Goal: Information Seeking & Learning: Check status

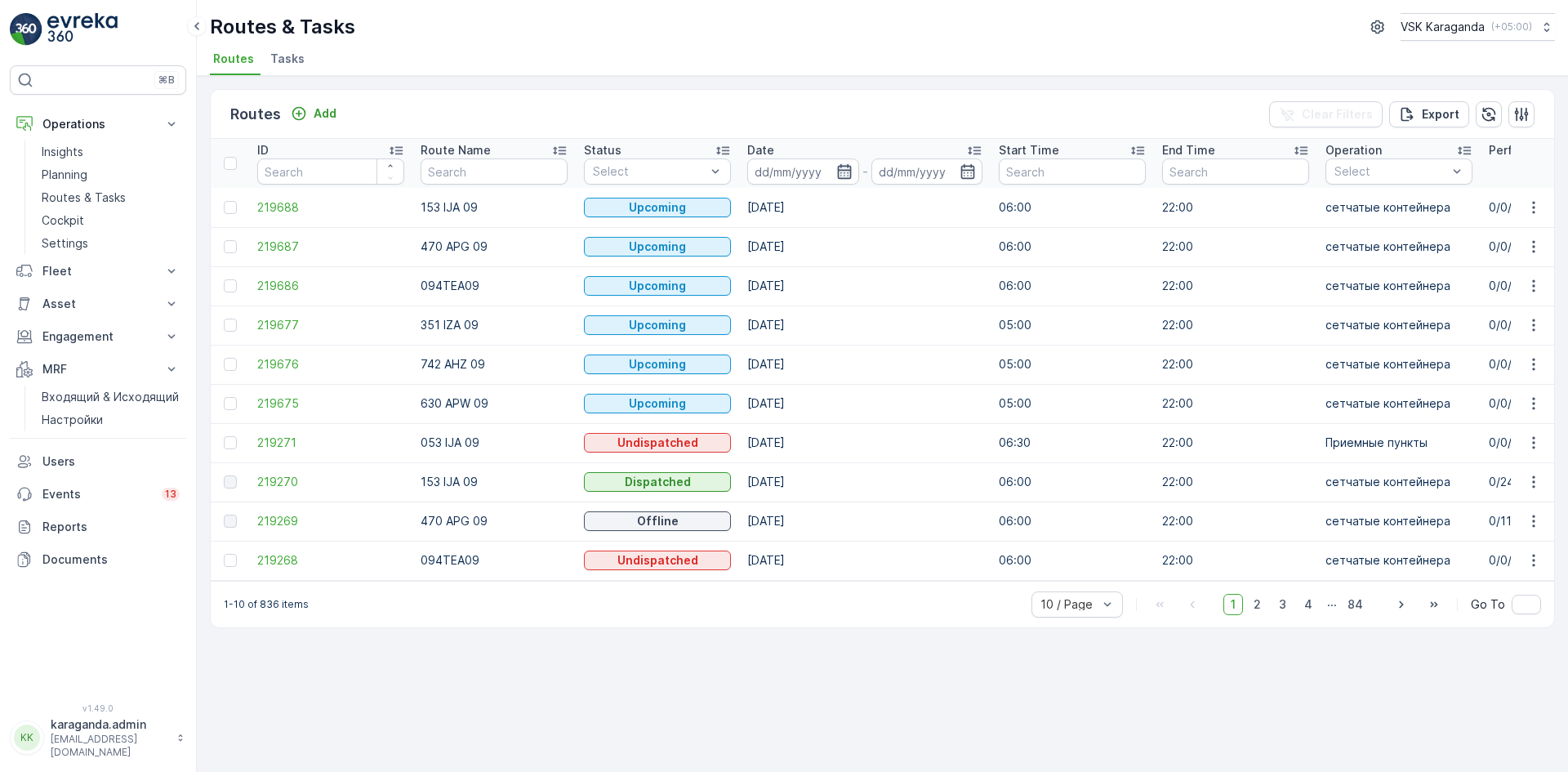
click at [847, 179] on icon "button" at bounding box center [844, 172] width 14 height 15
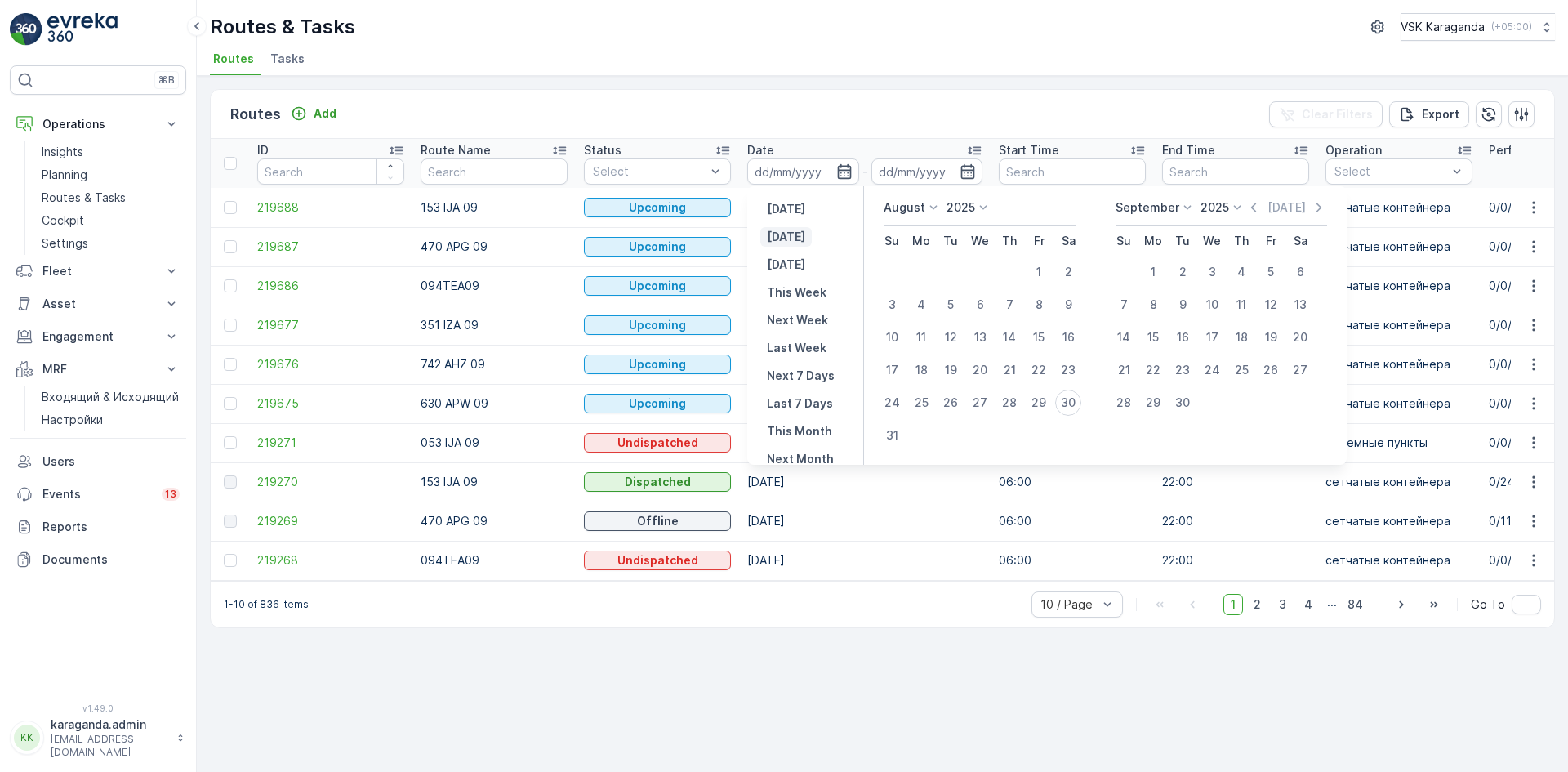
click at [779, 234] on p "[DATE]" at bounding box center [786, 236] width 38 height 16
type input "[DATE]"
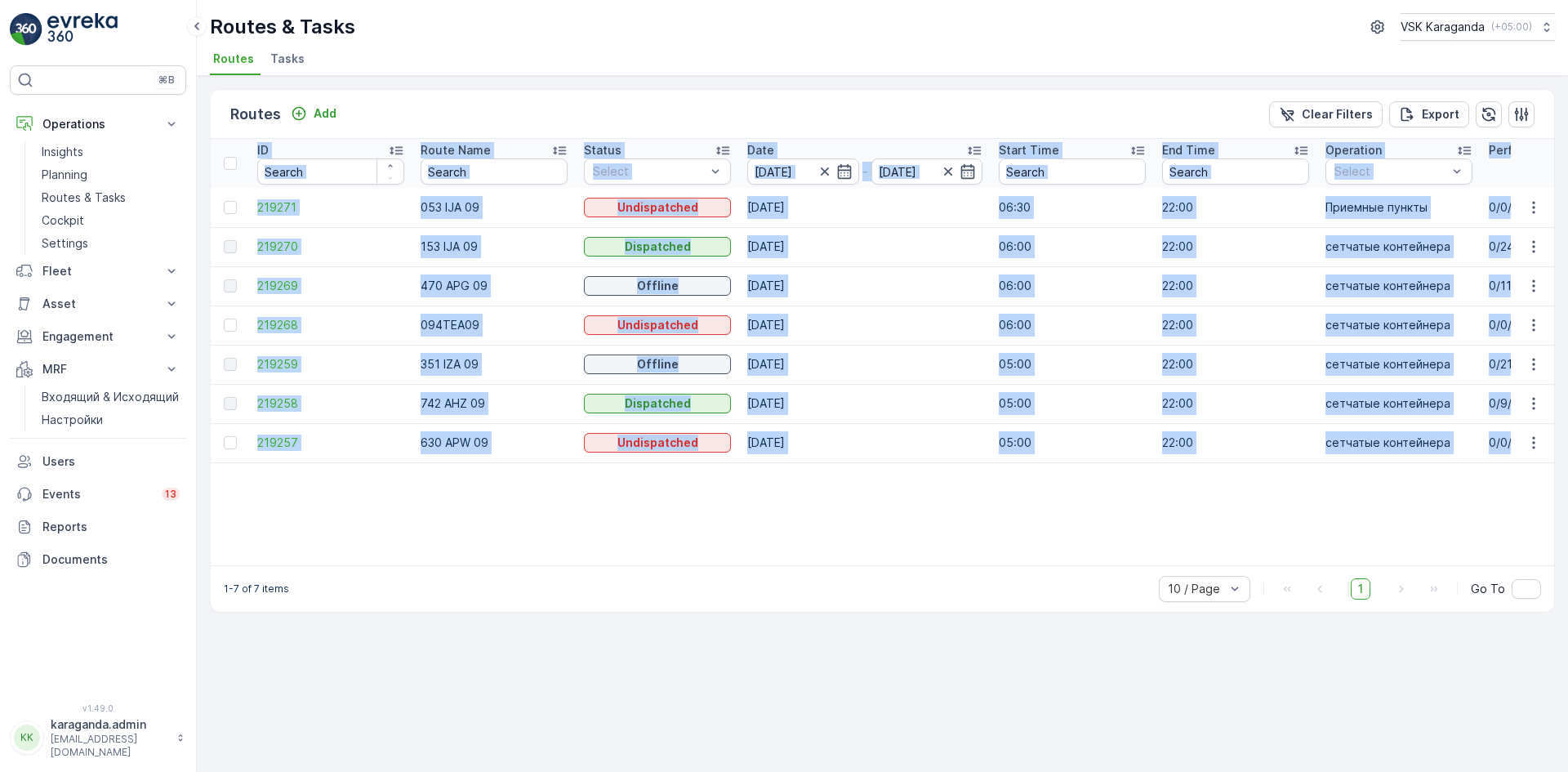
drag, startPoint x: 505, startPoint y: 565, endPoint x: 593, endPoint y: 568, distance: 88.1
click at [593, 565] on div "ID Route Name Status Select Date [DATE] - [DATE] Start Time End Time Operation …" at bounding box center [883, 352] width 1344 height 426
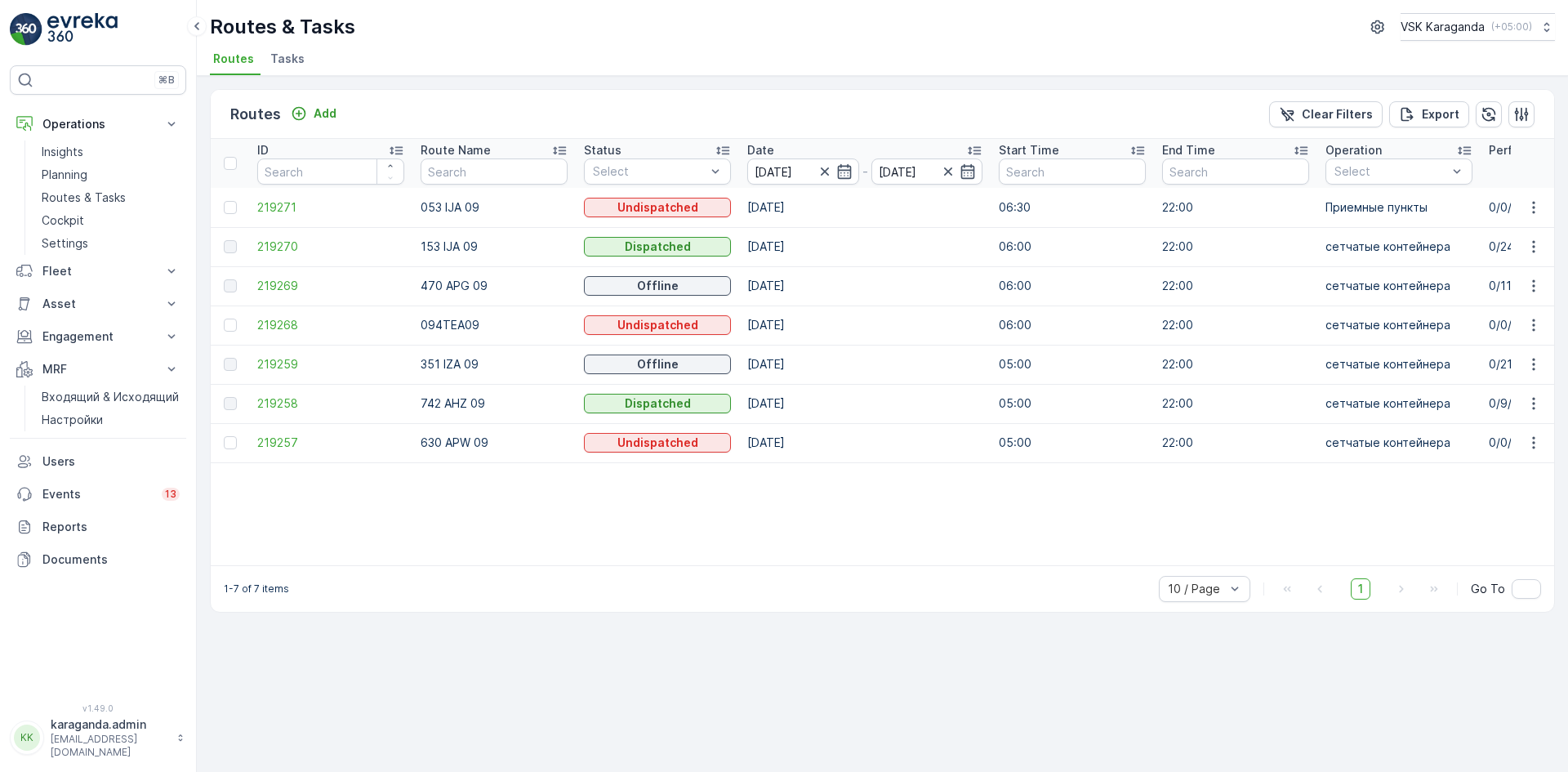
click at [306, 678] on div "Routes Add Clear Filters Export ID Route Name Status Select Date [DATE] - [DATE…" at bounding box center [883, 423] width 1372 height 696
click at [277, 400] on span "219258" at bounding box center [330, 403] width 147 height 16
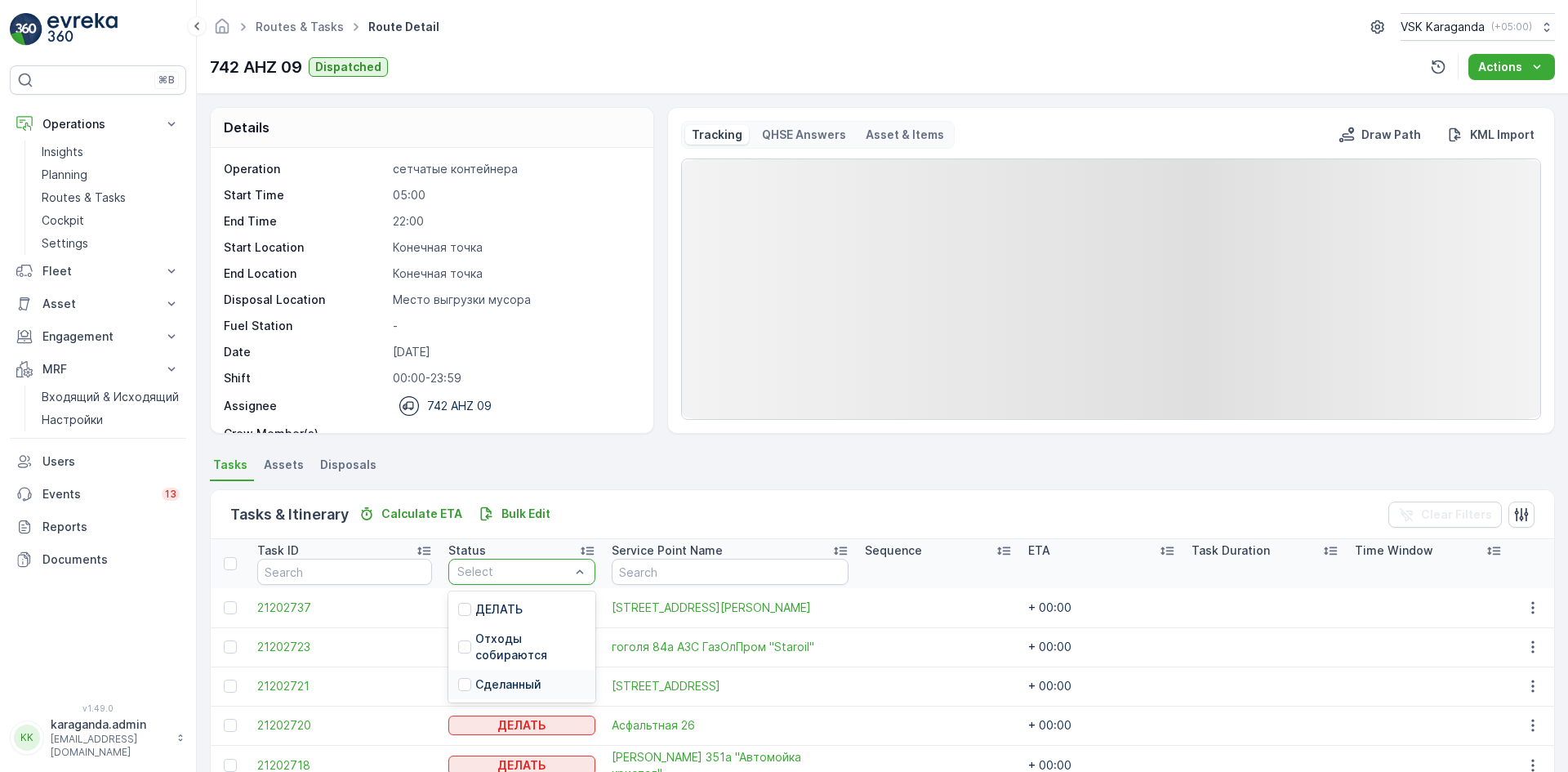
click at [505, 682] on p "Сделанный" at bounding box center [508, 684] width 66 height 16
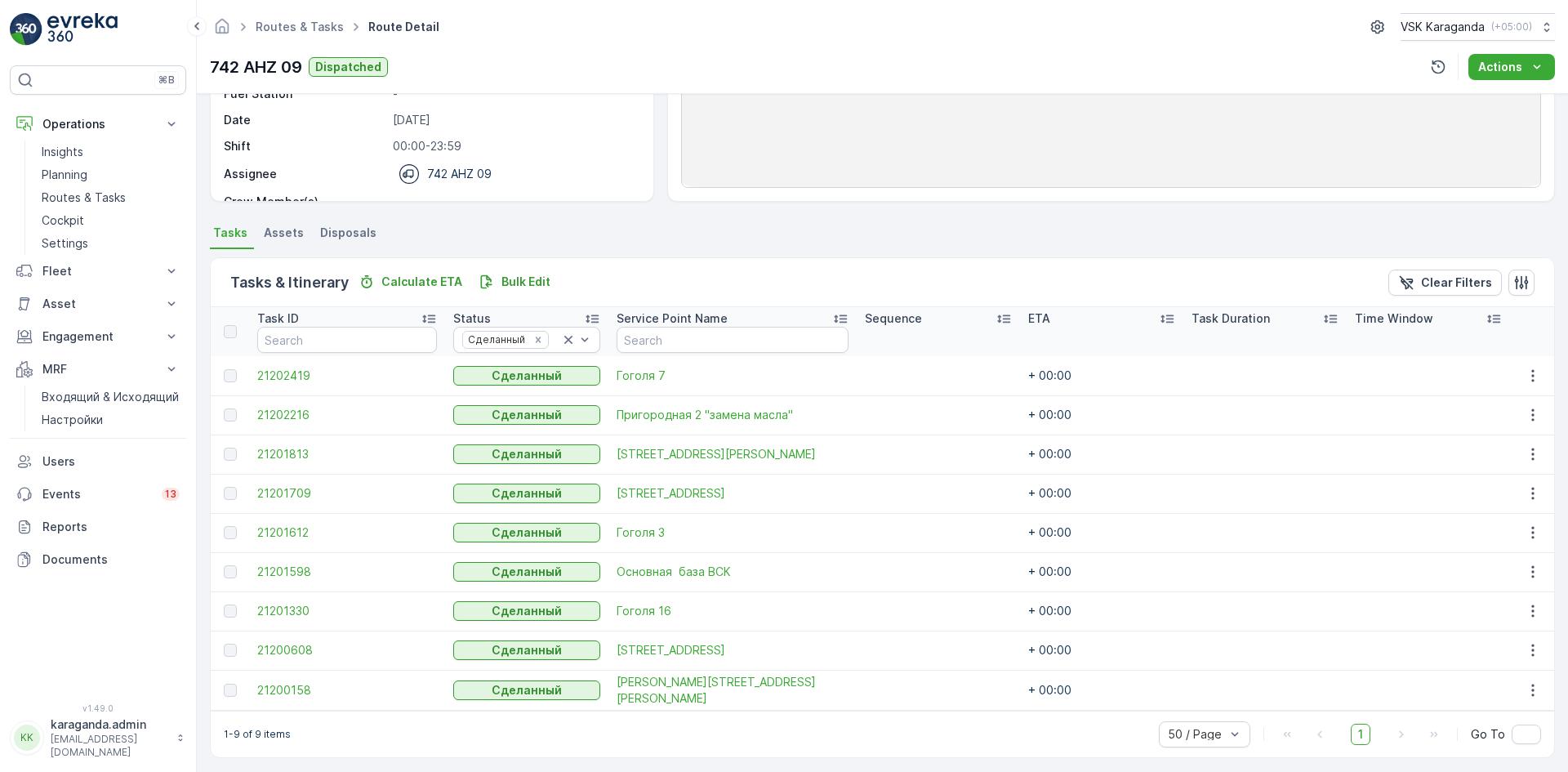
scroll to position [238, 0]
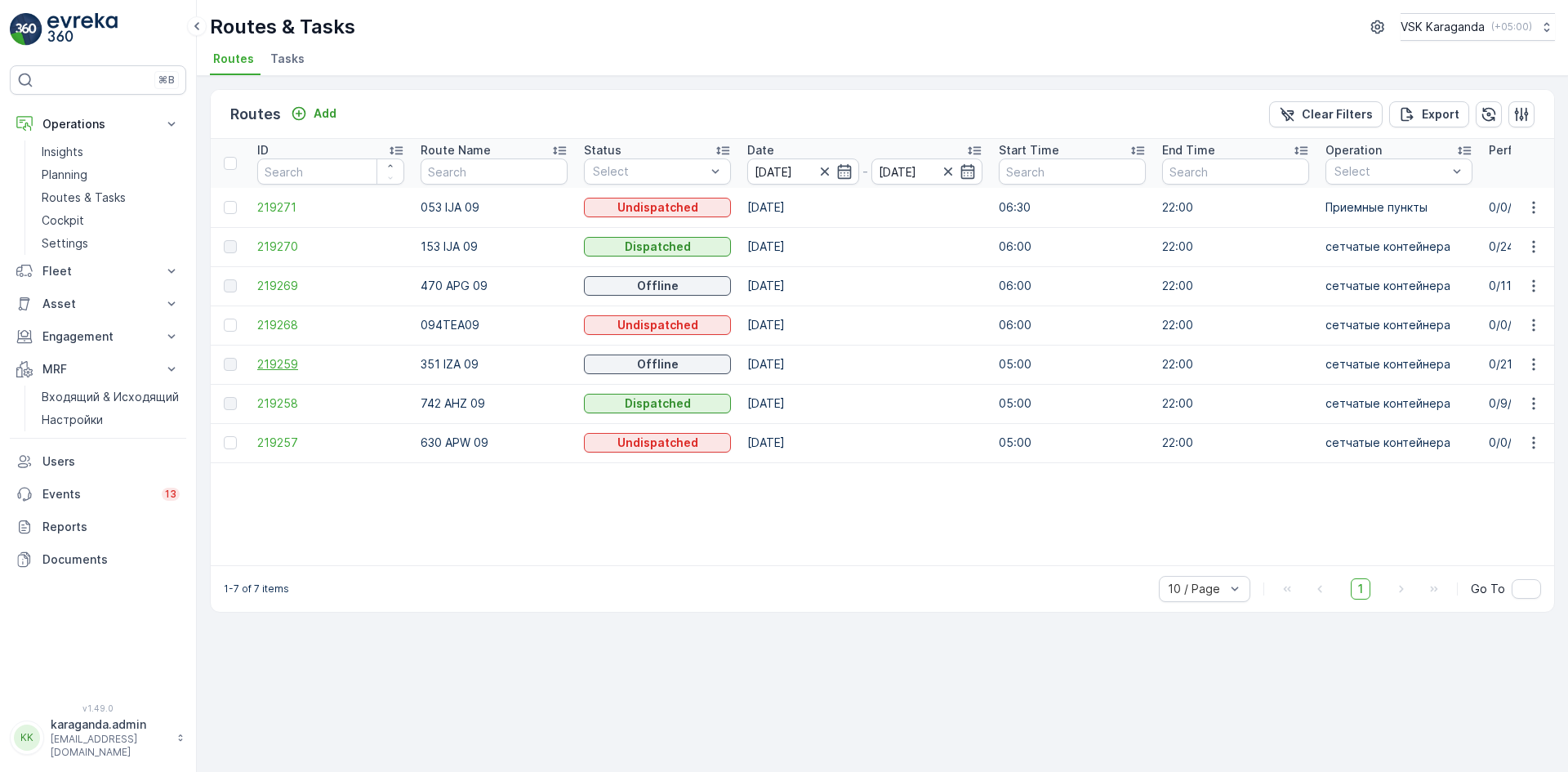
click at [283, 358] on span "219259" at bounding box center [330, 364] width 147 height 16
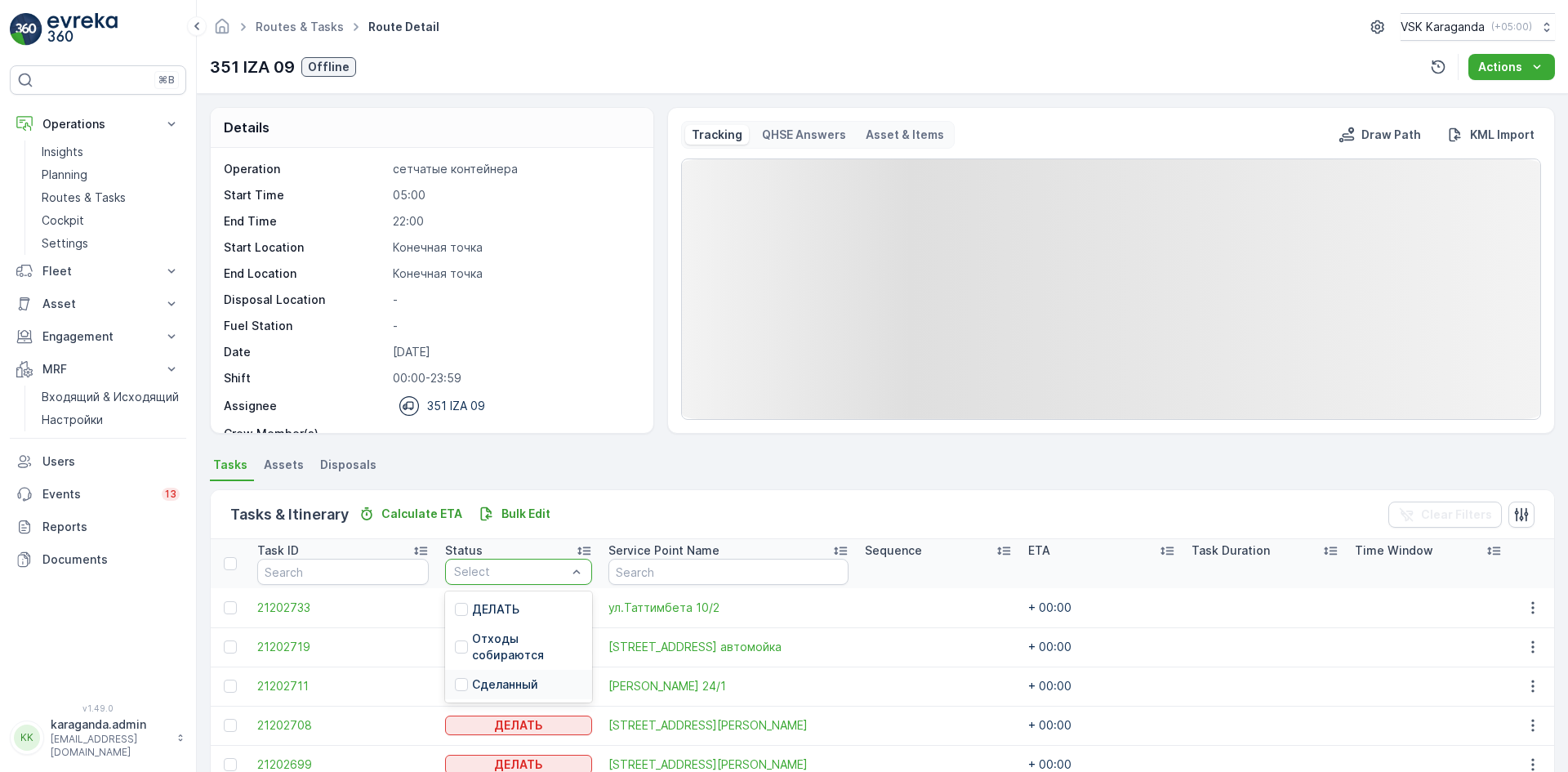
click at [500, 683] on p "Сделанный" at bounding box center [505, 684] width 66 height 16
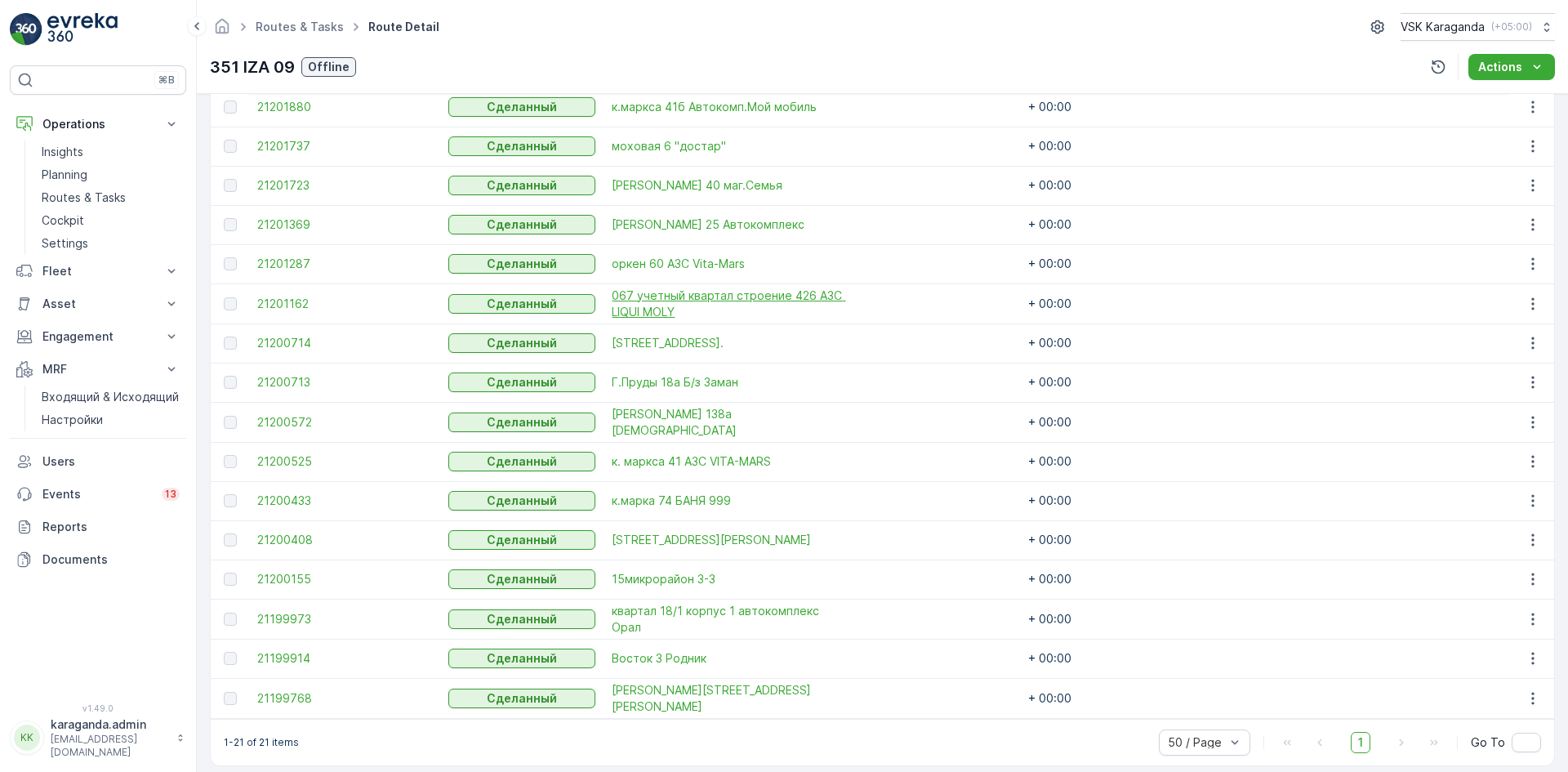
scroll to position [710, 0]
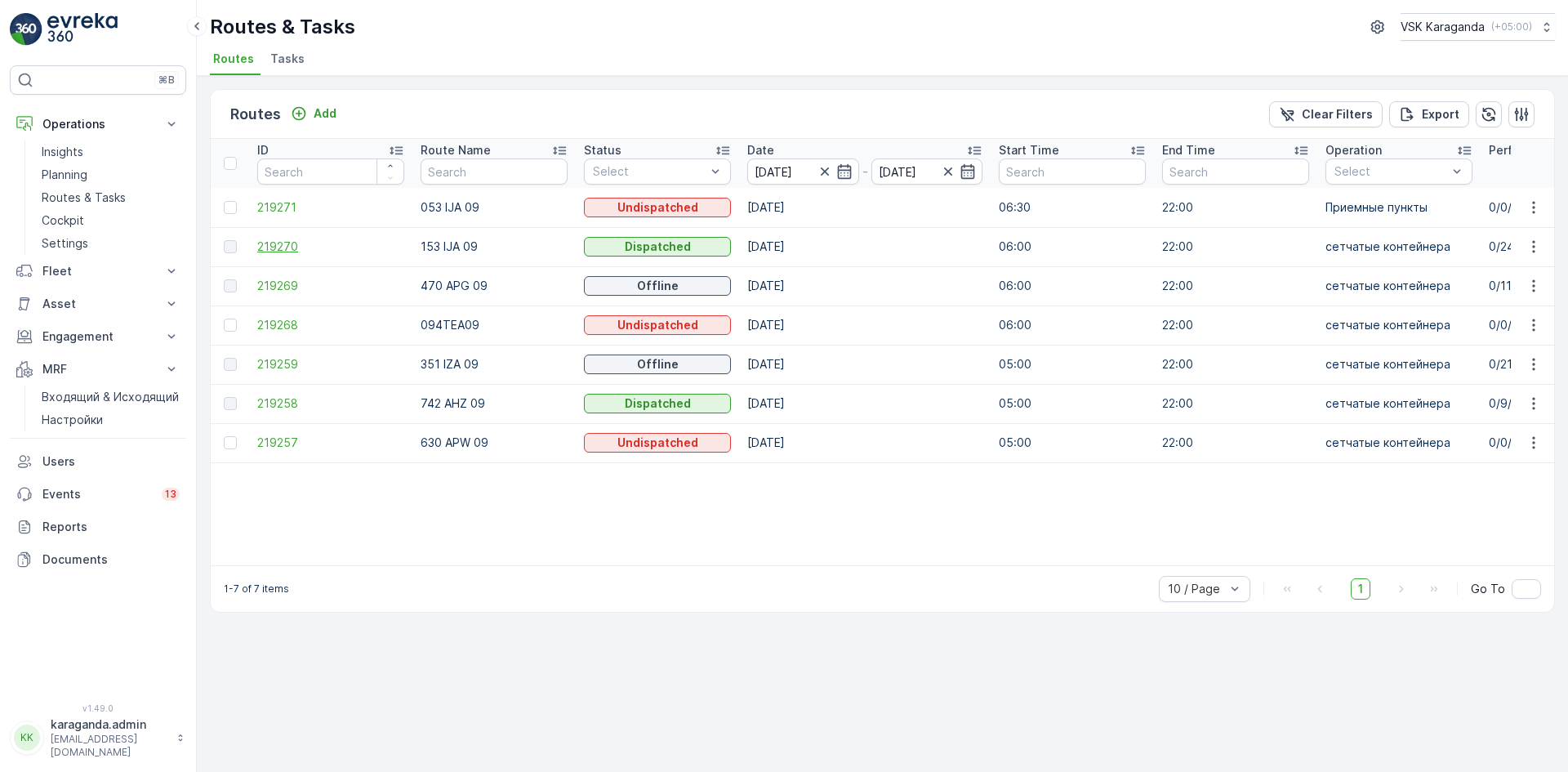
click at [279, 238] on span "219270" at bounding box center [330, 246] width 147 height 16
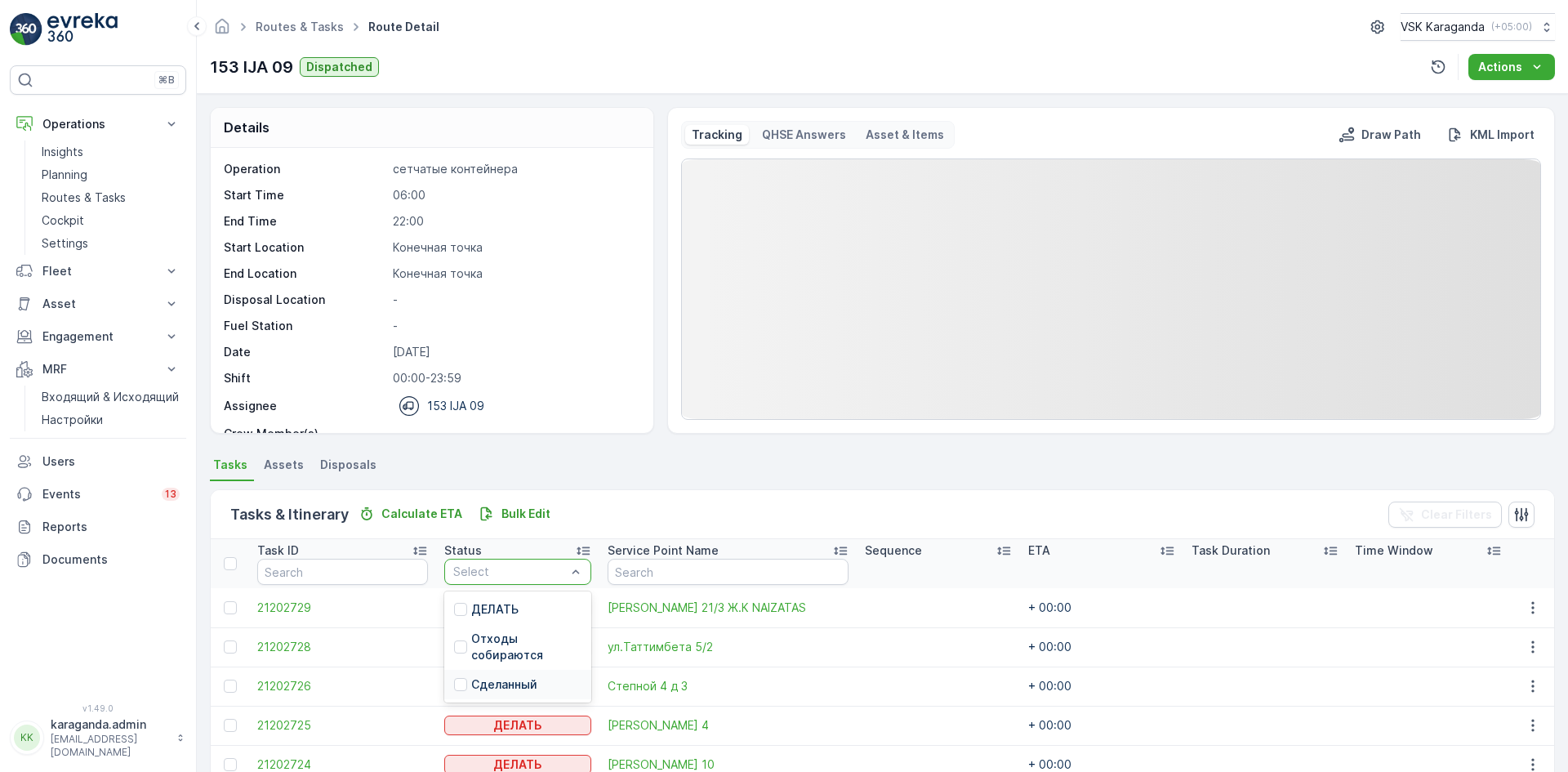
click at [490, 681] on p "Сделанный" at bounding box center [504, 684] width 66 height 16
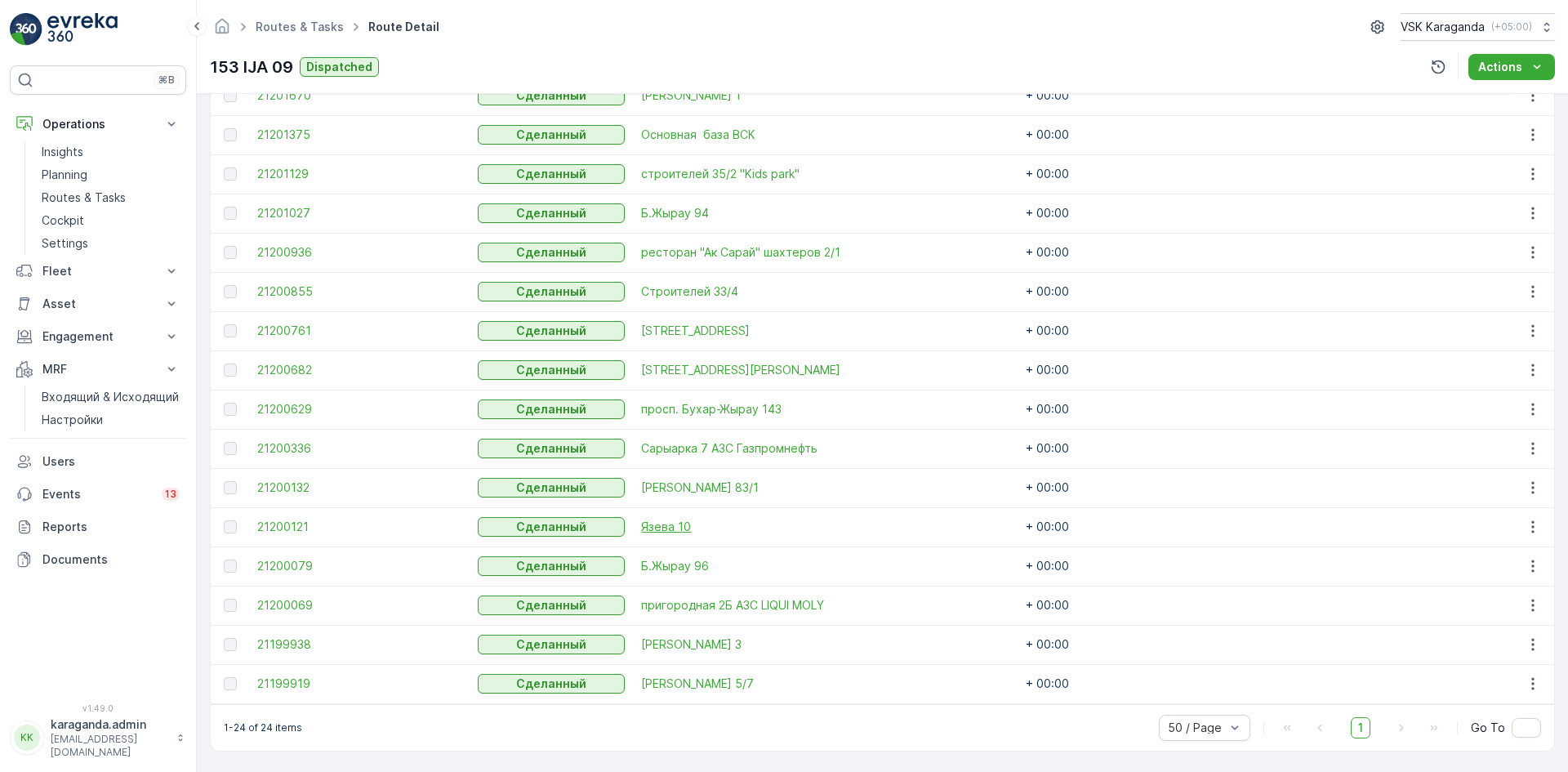
scroll to position [827, 0]
